Goal: Transaction & Acquisition: Purchase product/service

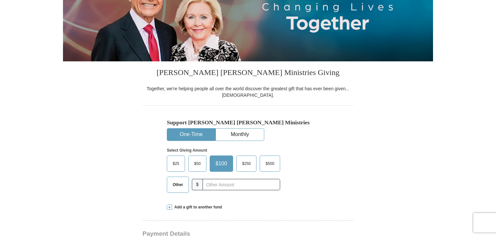
scroll to position [158, 0]
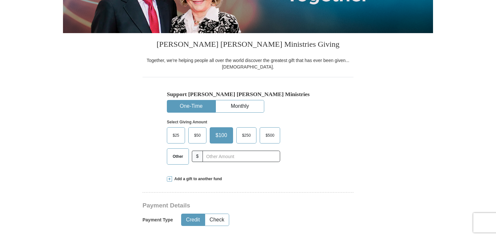
click at [175, 137] on span "$25" at bounding box center [176, 136] width 13 height 10
click at [0, 0] on input "$25" at bounding box center [0, 0] width 0 height 0
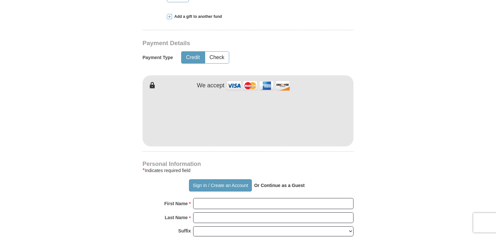
scroll to position [353, 0]
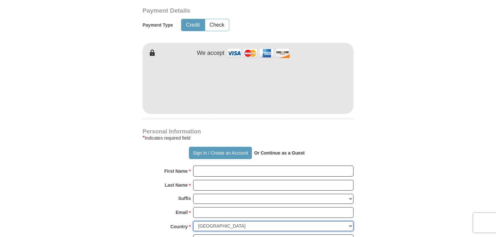
click at [352, 227] on select "[GEOGRAPHIC_DATA] [GEOGRAPHIC_DATA] [GEOGRAPHIC_DATA] [GEOGRAPHIC_DATA] [GEOGRA…" at bounding box center [273, 226] width 160 height 10
select select "DE"
click at [193, 221] on select "[GEOGRAPHIC_DATA] [GEOGRAPHIC_DATA] [GEOGRAPHIC_DATA] [GEOGRAPHIC_DATA] [GEOGRA…" at bounding box center [273, 226] width 160 height 10
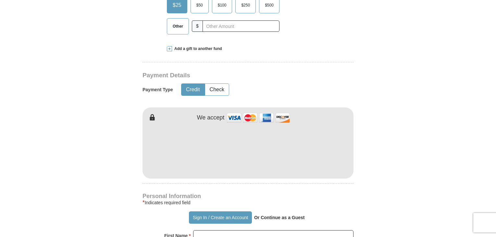
scroll to position [223, 0]
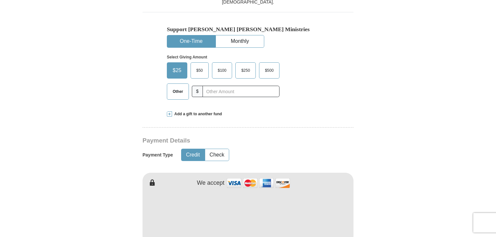
click at [187, 156] on button "Credit" at bounding box center [193, 155] width 23 height 12
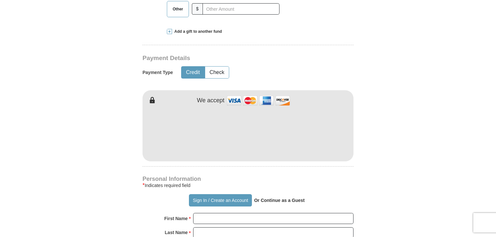
scroll to position [321, 0]
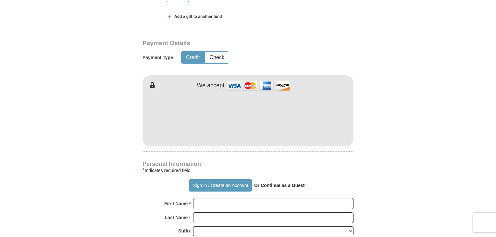
click at [235, 84] on img at bounding box center [258, 86] width 65 height 14
click at [235, 85] on img at bounding box center [258, 86] width 65 height 14
click at [234, 85] on img at bounding box center [258, 86] width 65 height 14
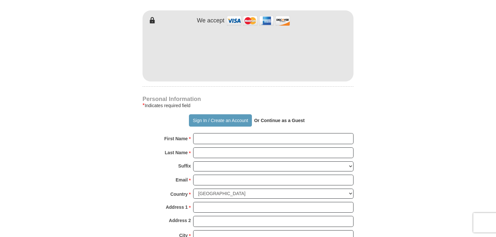
scroll to position [450, 0]
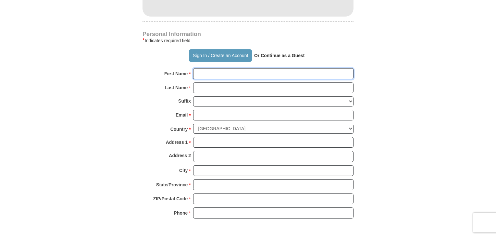
click at [206, 75] on input "First Name *" at bounding box center [273, 73] width 160 height 11
type input "[PERSON_NAME]"
click at [208, 89] on input "Last Name *" at bounding box center [273, 87] width 160 height 11
type input "Genann"
click at [211, 95] on div "Last Name * Genann Please enter Last Name" at bounding box center [248, 89] width 211 height 14
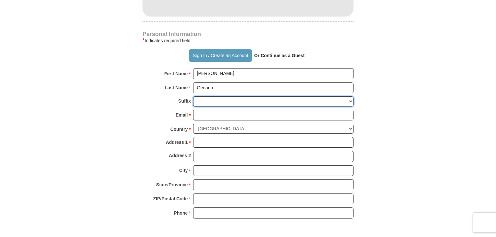
click at [211, 98] on select "[PERSON_NAME] I II III IV V VI" at bounding box center [273, 101] width 160 height 10
click at [418, 80] on form "Already have an account? Sign in for faster giving. Don't have an account? Crea…" at bounding box center [248, 3] width 370 height 798
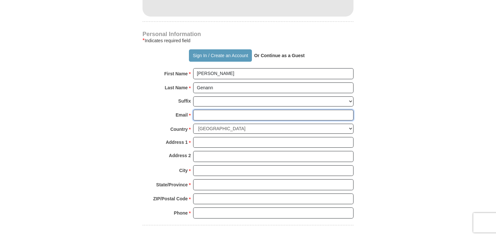
click at [220, 113] on input "Email *" at bounding box center [273, 115] width 160 height 11
type input "[EMAIL_ADDRESS][DOMAIN_NAME]"
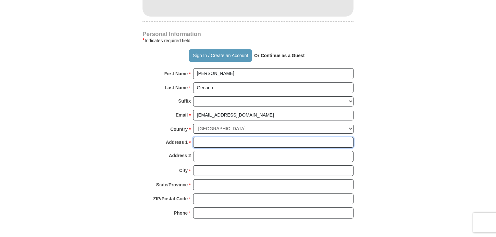
click at [212, 141] on input "Address 1 *" at bounding box center [273, 142] width 160 height 11
type input "[STREET_ADDRESS]"
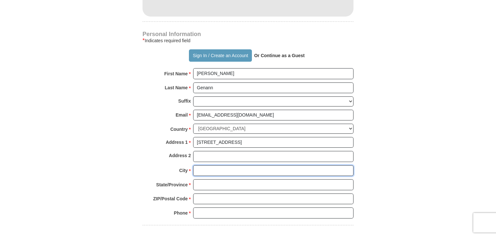
click at [220, 169] on input "City *" at bounding box center [273, 170] width 160 height 11
type input "[GEOGRAPHIC_DATA]"
click at [210, 184] on input "State/Province *" at bounding box center [273, 184] width 160 height 11
type input "[GEOGRAPHIC_DATA]"
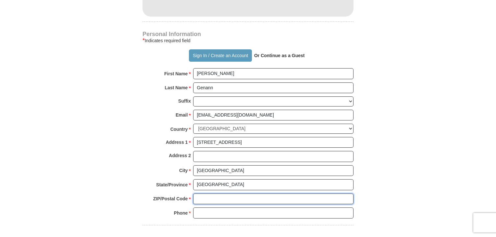
click at [212, 196] on input "ZIP/Postal Code *" at bounding box center [273, 199] width 160 height 11
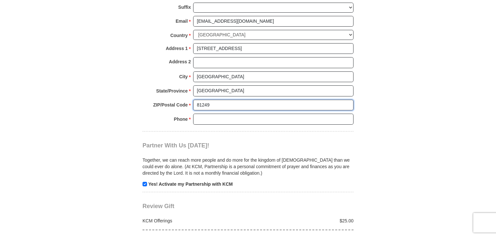
scroll to position [548, 0]
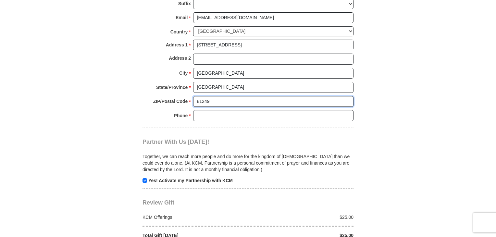
type input "81249"
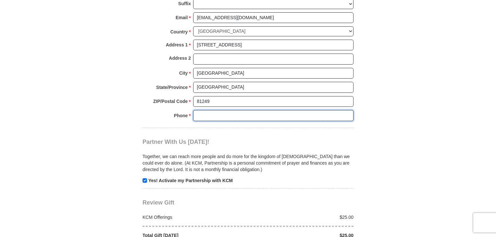
click at [216, 113] on input "Phone * *" at bounding box center [273, 115] width 160 height 11
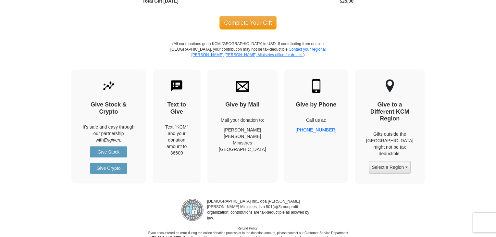
scroll to position [678, 0]
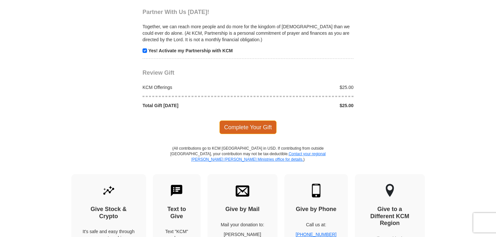
type input "[PHONE_NUMBER]"
click at [245, 124] on span "Complete Your Gift" at bounding box center [248, 127] width 57 height 14
